Goal: Task Accomplishment & Management: Manage account settings

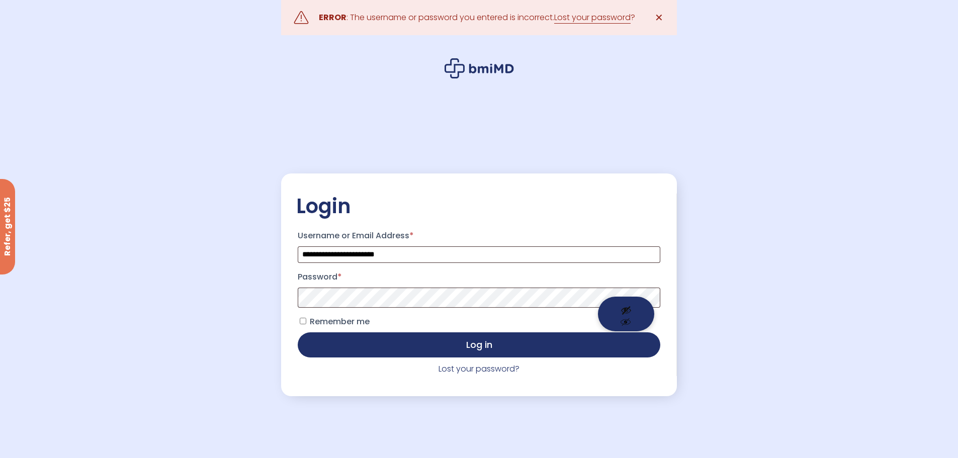
click at [623, 312] on button "Show password" at bounding box center [626, 314] width 56 height 35
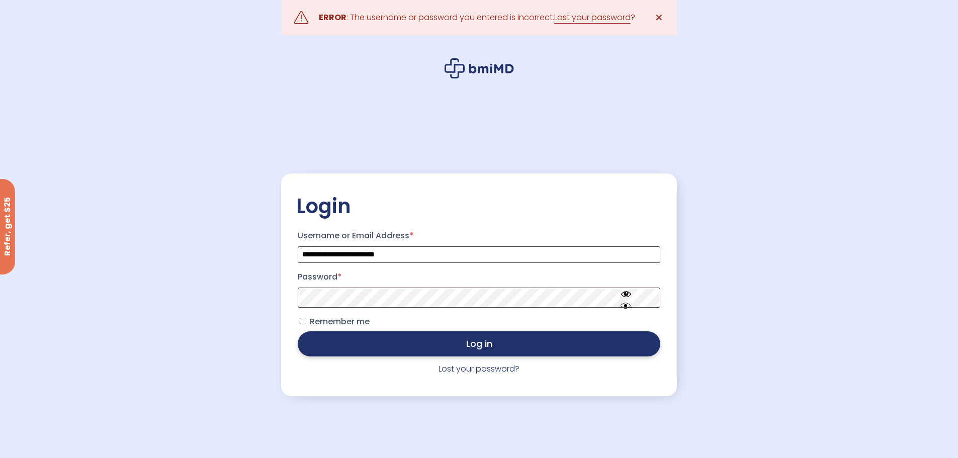
click at [464, 348] on button "Log in" at bounding box center [479, 343] width 362 height 25
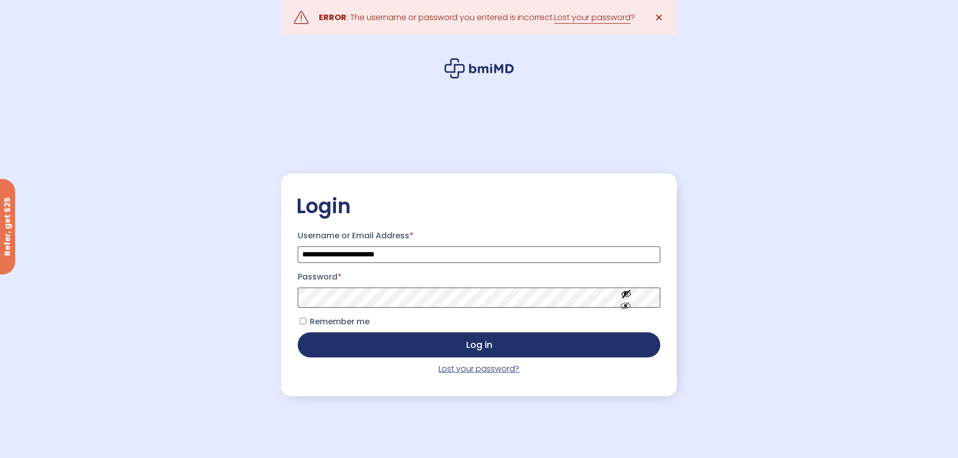
click at [493, 370] on link "Lost your password?" at bounding box center [478, 369] width 81 height 12
